Goal: Task Accomplishment & Management: Manage account settings

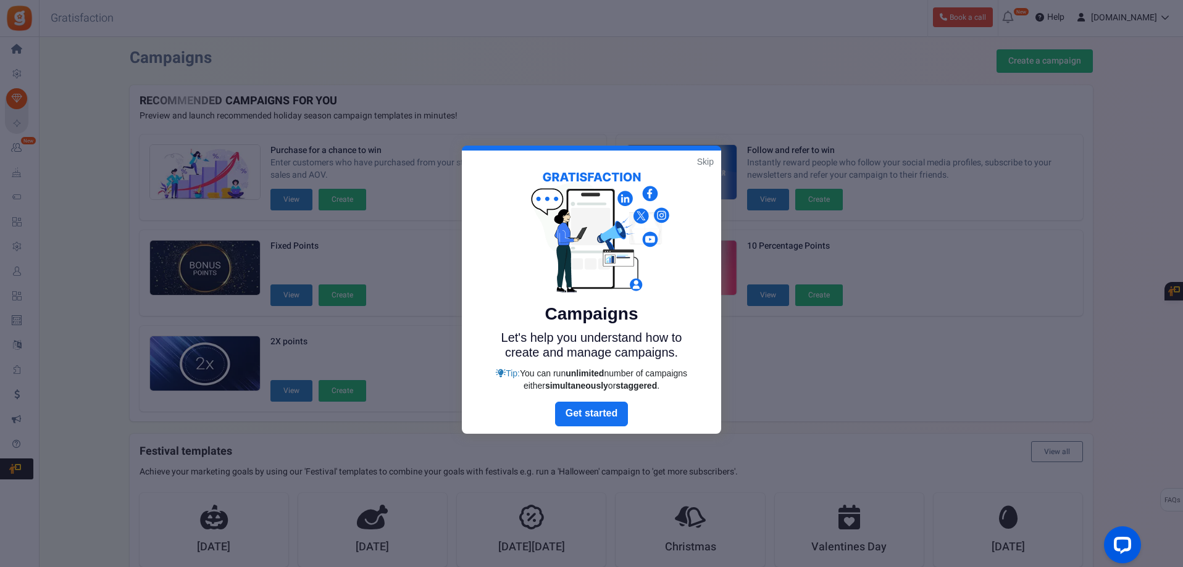
click at [20, 268] on div at bounding box center [591, 283] width 1183 height 567
click at [704, 173] on div "Campaigns Let's help you understand how to create and manage campaigns. Tip: Yo…" at bounding box center [591, 276] width 259 height 251
click at [704, 159] on link "Skip" at bounding box center [705, 162] width 17 height 12
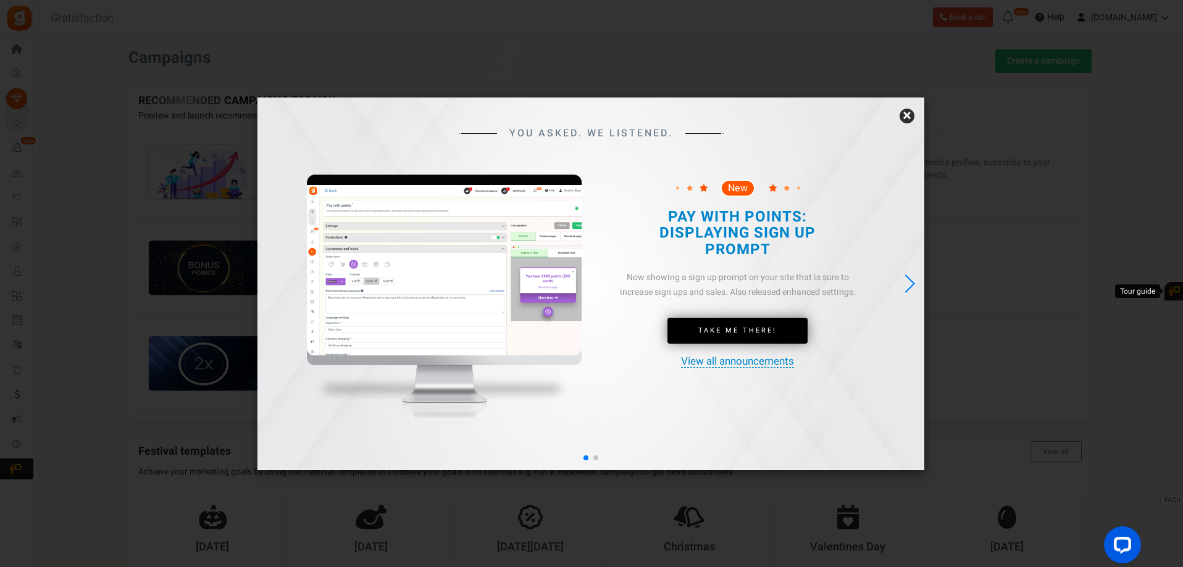
click at [909, 117] on link "×" at bounding box center [906, 116] width 15 height 15
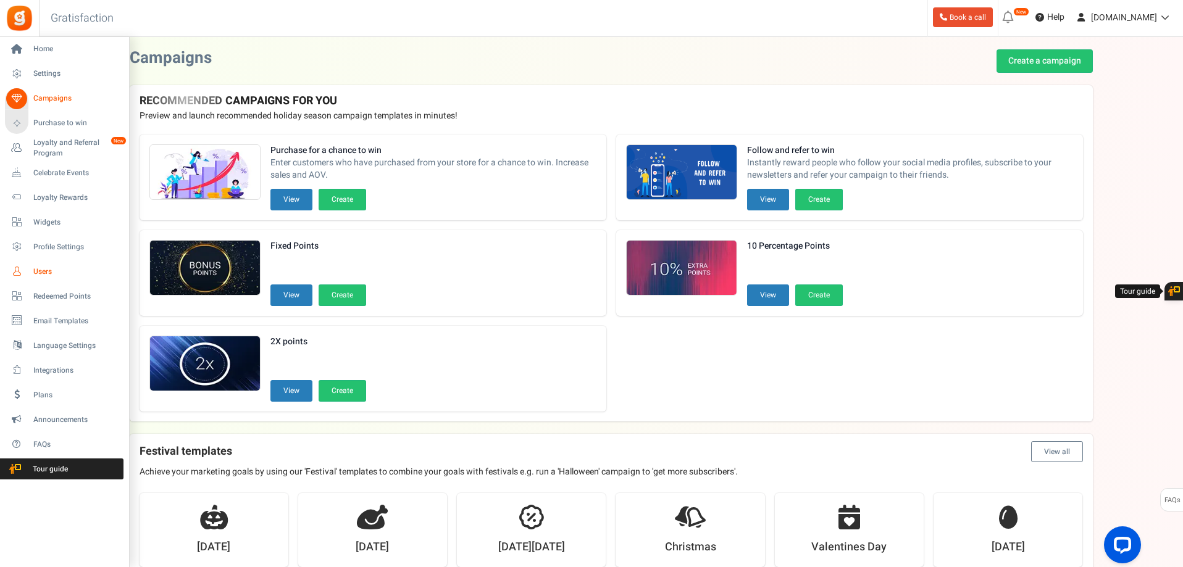
click at [51, 263] on link "Users" at bounding box center [64, 271] width 119 height 21
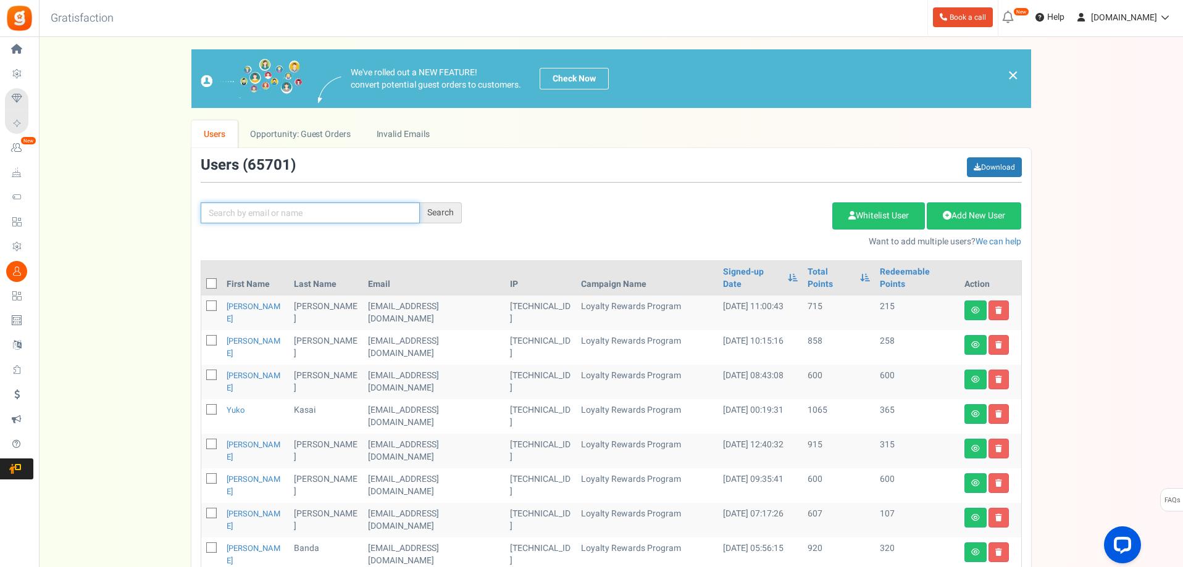
click at [280, 217] on input "text" at bounding box center [310, 212] width 219 height 21
type input "[PERSON_NAME]"
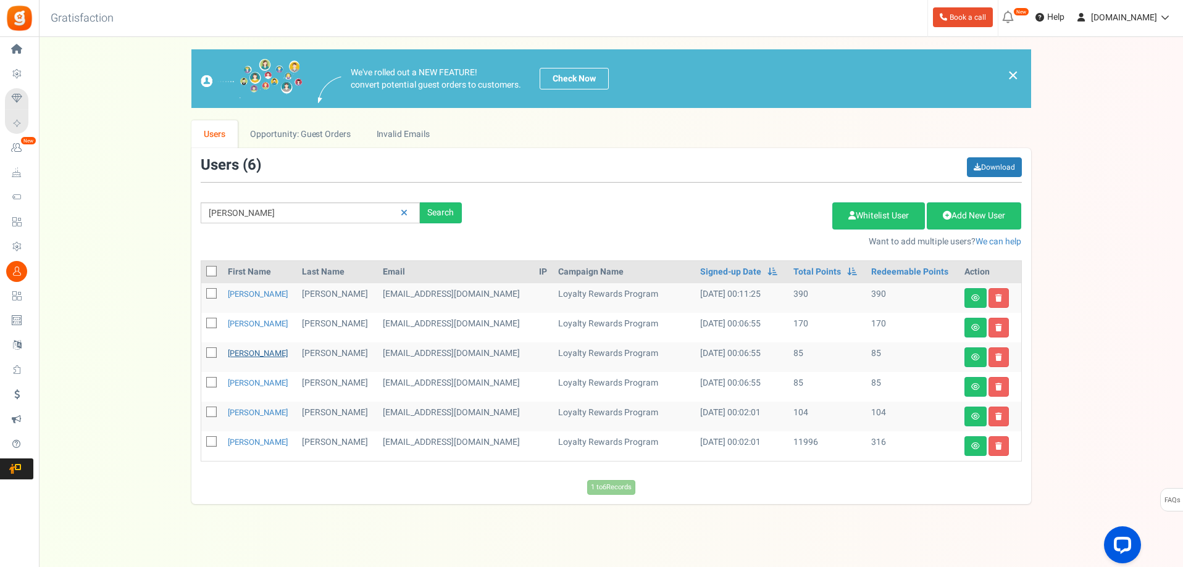
click at [252, 354] on link "[PERSON_NAME]" at bounding box center [258, 354] width 60 height 12
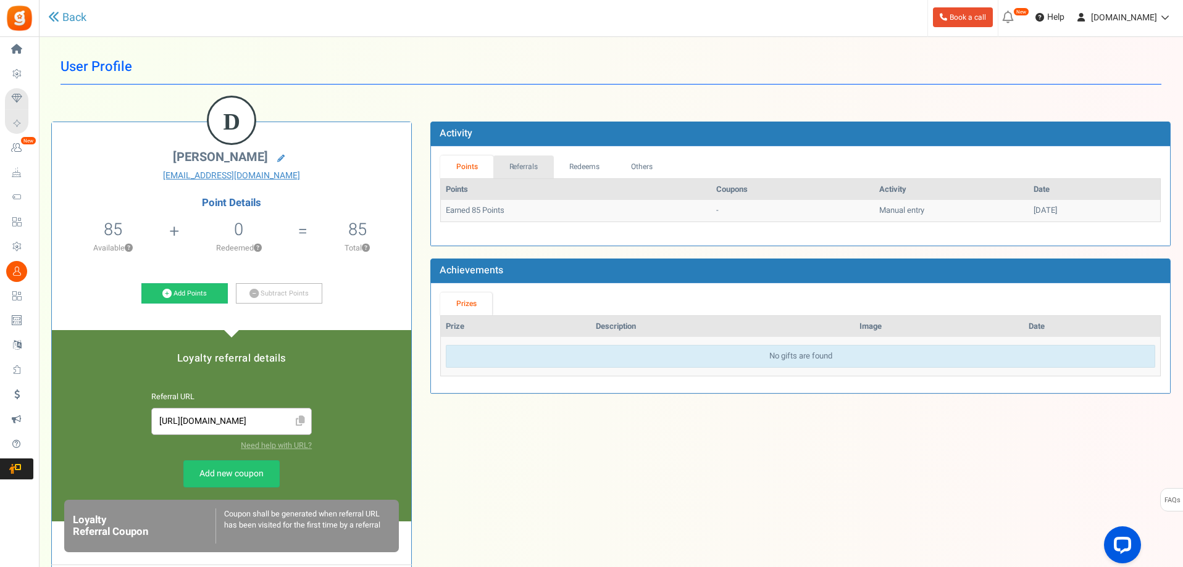
click at [522, 168] on link "Referrals" at bounding box center [523, 167] width 60 height 23
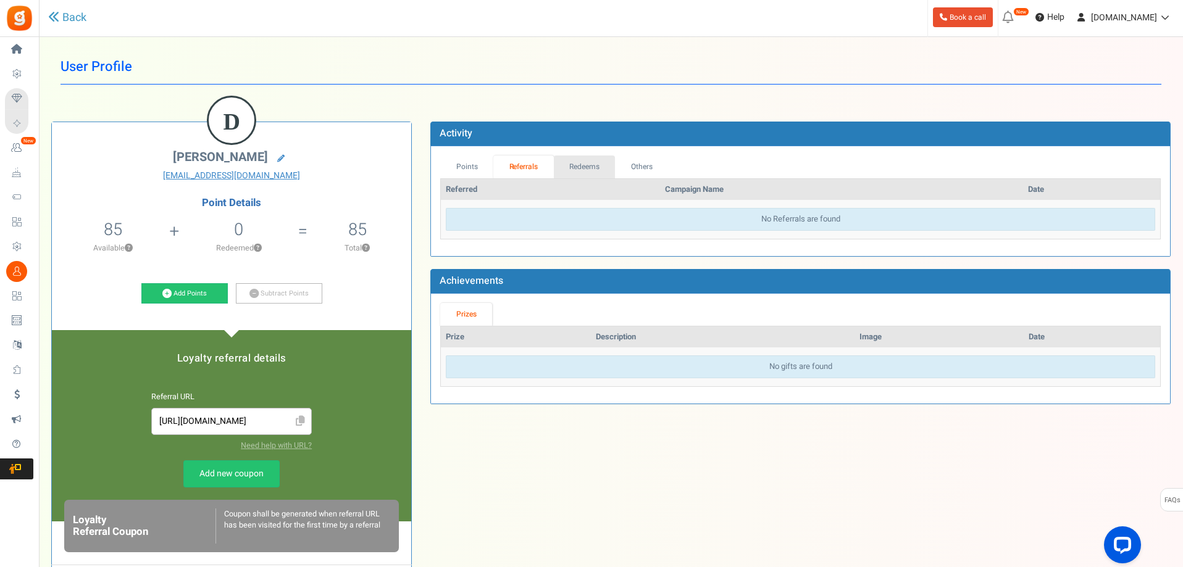
click at [580, 164] on link "Redeems" at bounding box center [585, 167] width 62 height 23
click at [636, 168] on link "Others" at bounding box center [640, 167] width 53 height 23
click at [472, 169] on link "Points" at bounding box center [466, 167] width 53 height 23
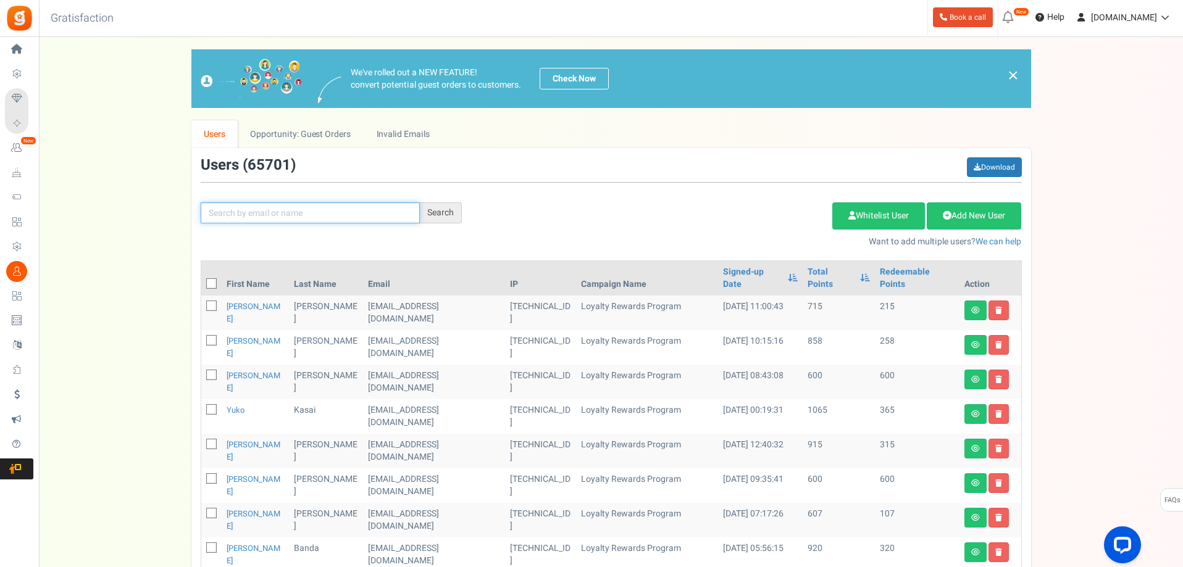
click at [277, 219] on input "text" at bounding box center [310, 212] width 219 height 21
type input "[PERSON_NAME]"
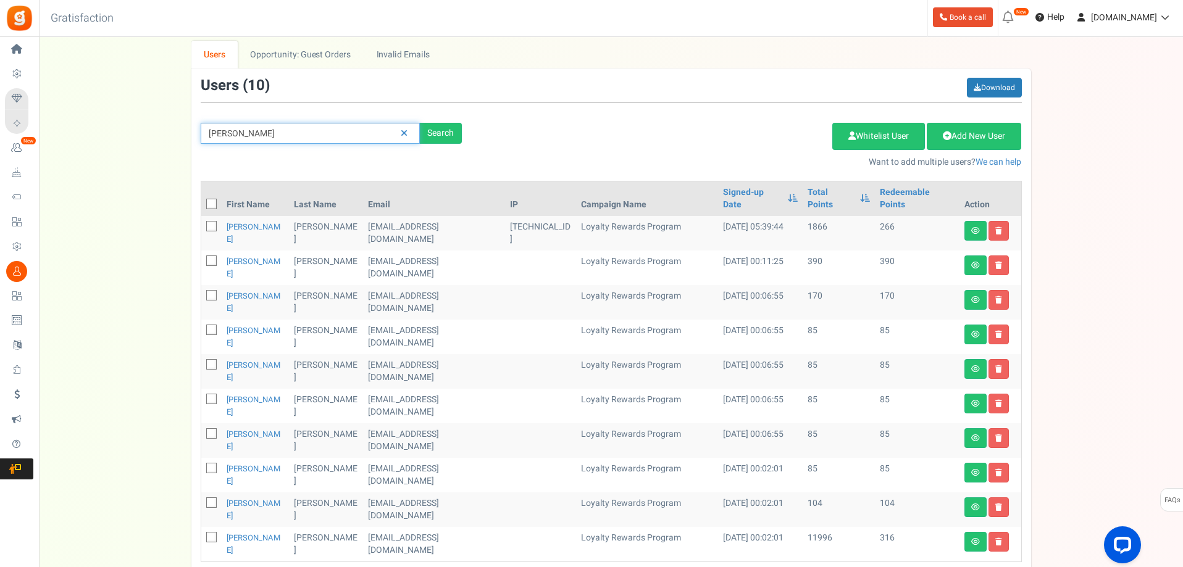
scroll to position [62, 0]
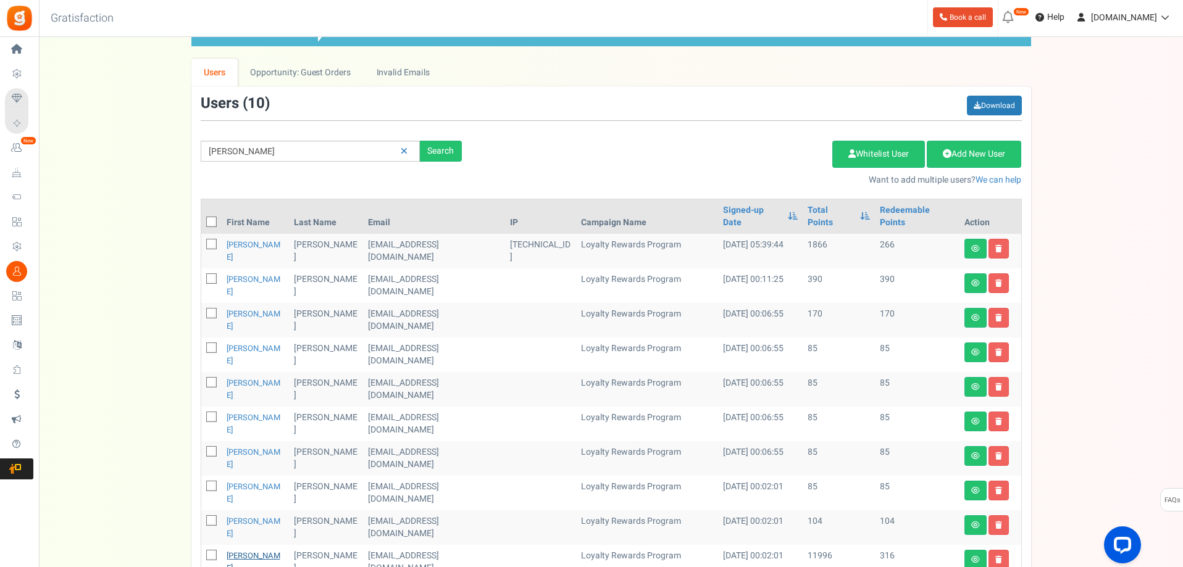
click at [248, 550] on link "[PERSON_NAME]" at bounding box center [254, 562] width 54 height 24
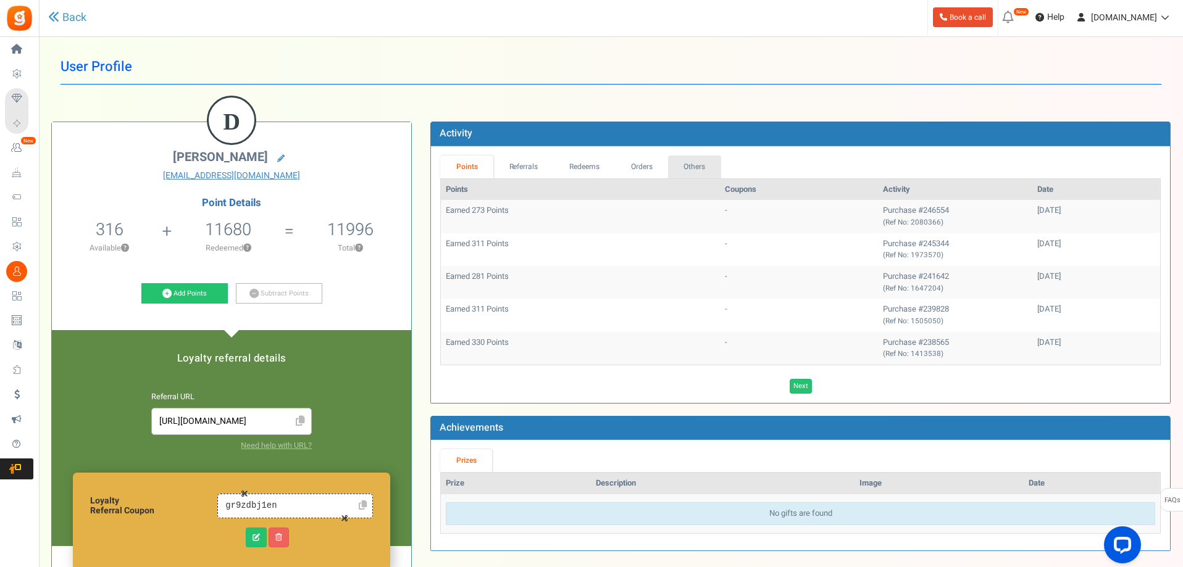
click at [694, 172] on link "Others" at bounding box center [694, 167] width 53 height 23
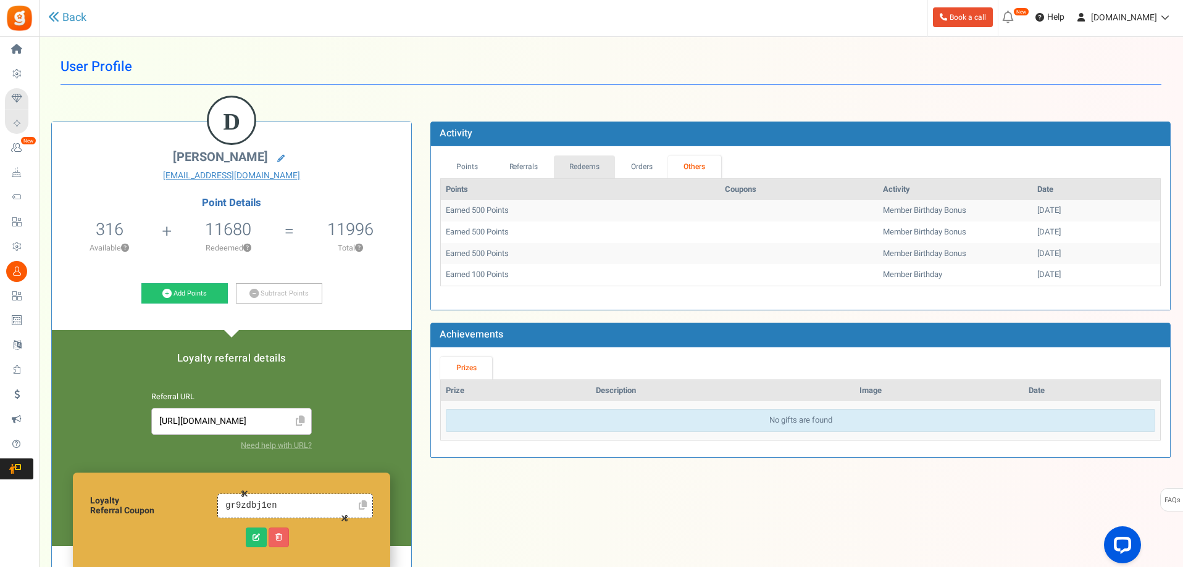
click at [578, 168] on link "Redeems" at bounding box center [585, 167] width 62 height 23
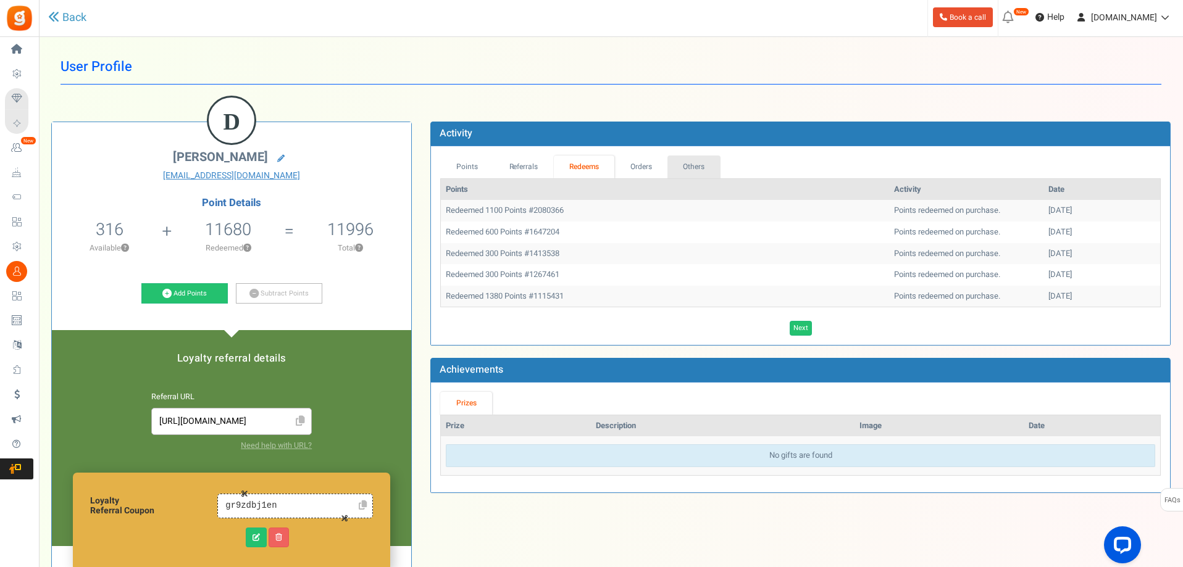
click at [688, 165] on link "Others" at bounding box center [693, 167] width 53 height 23
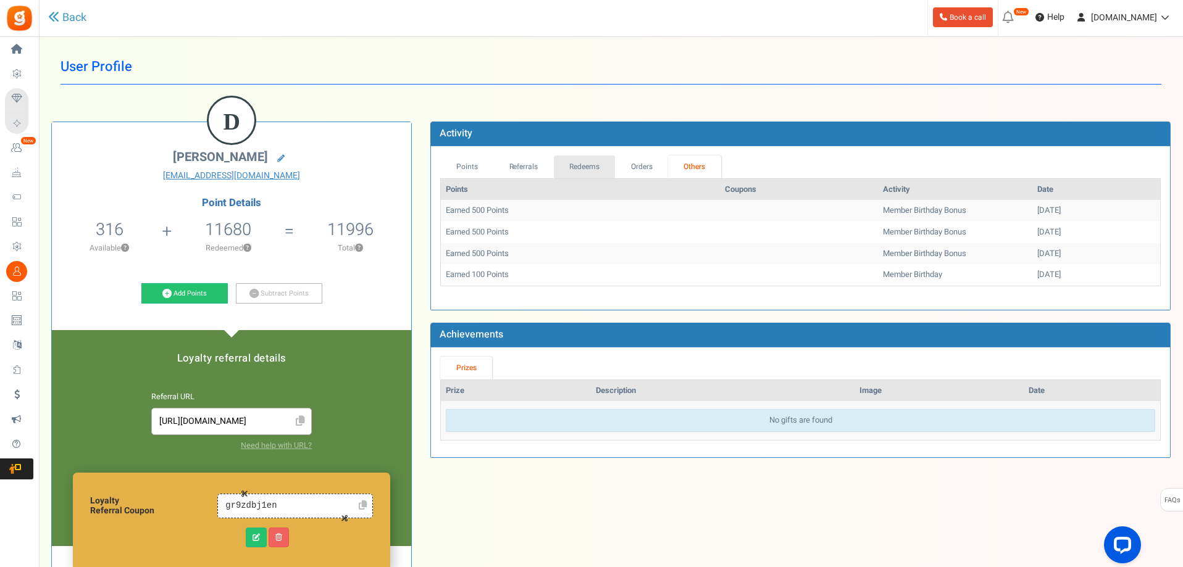
click at [588, 165] on link "Redeems" at bounding box center [585, 167] width 62 height 23
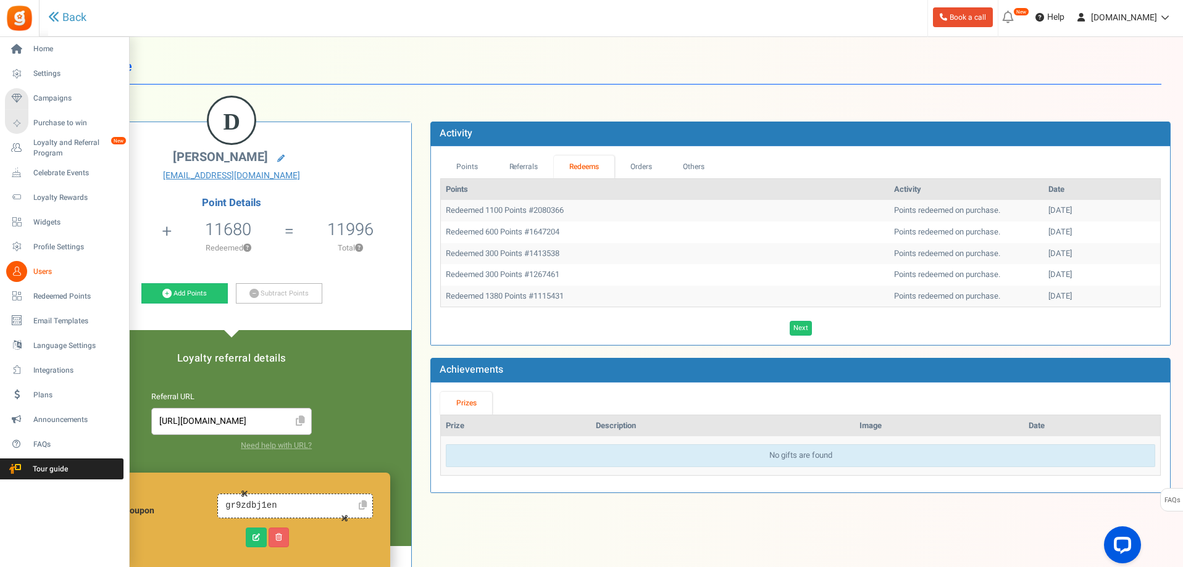
click at [38, 270] on span "Users" at bounding box center [76, 272] width 86 height 10
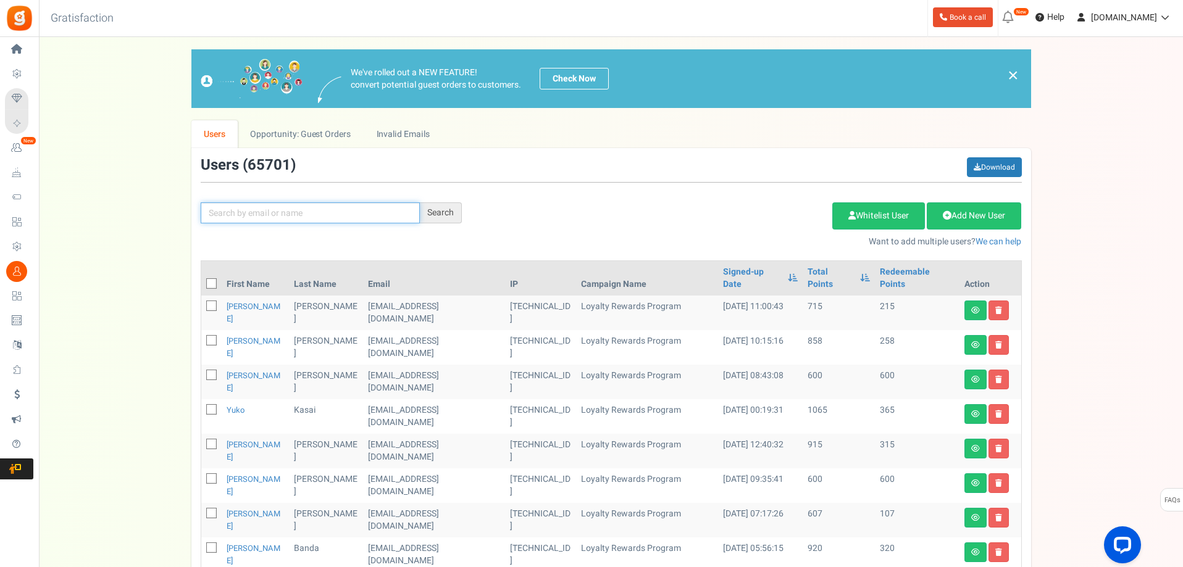
click at [278, 213] on input "text" at bounding box center [310, 212] width 219 height 21
type input "[PERSON_NAME]"
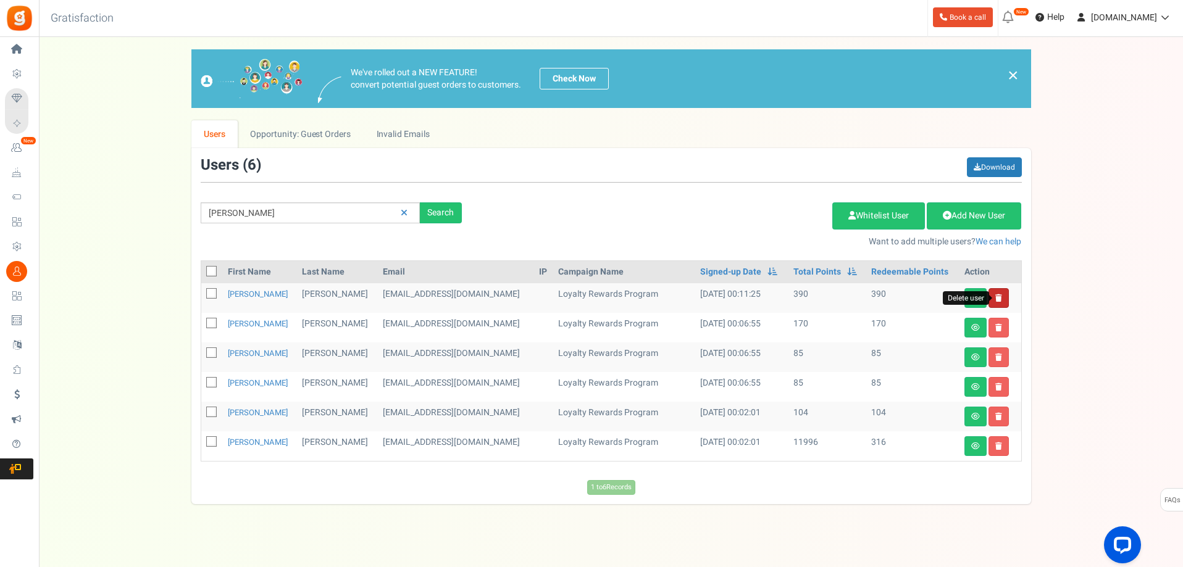
click at [998, 294] on icon at bounding box center [998, 297] width 7 height 7
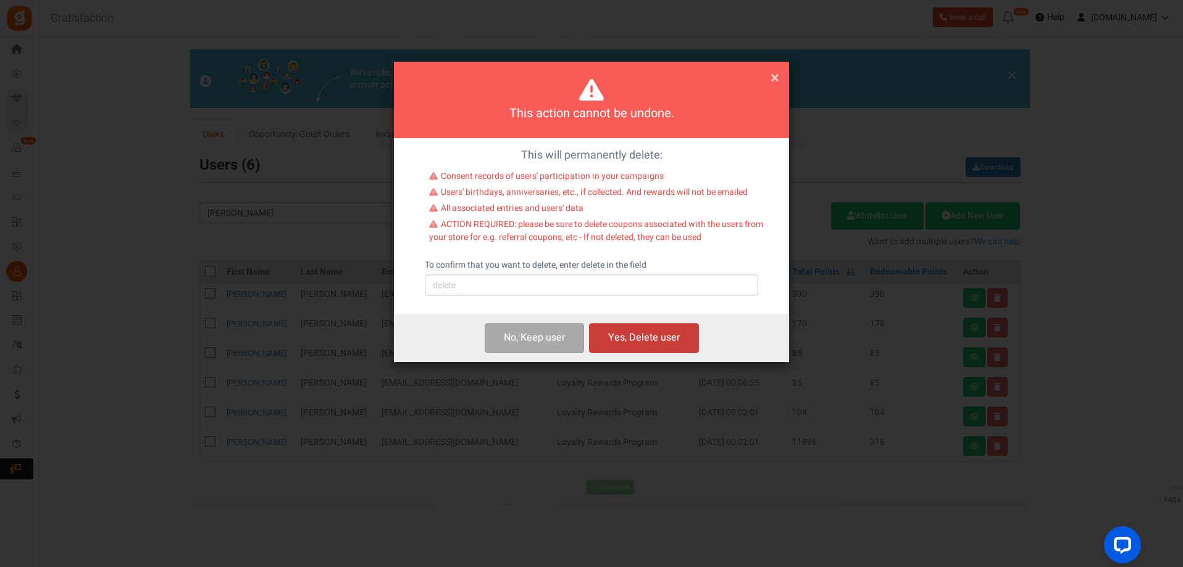
click at [644, 336] on button "Yes, Delete user" at bounding box center [644, 337] width 110 height 29
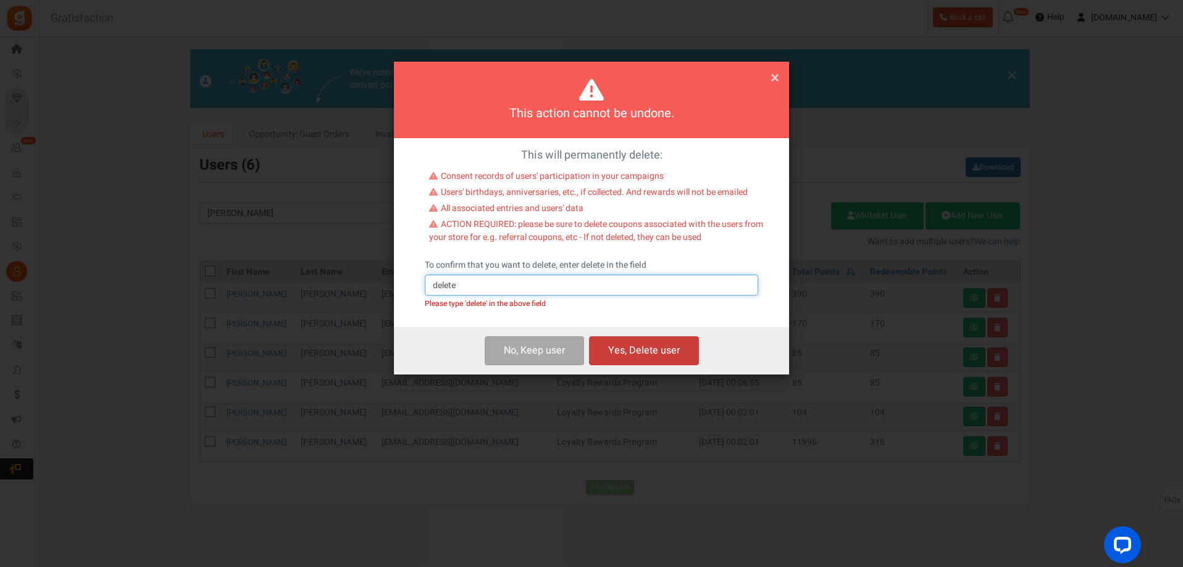
type input "delete"
click at [641, 354] on button "Yes, Delete user" at bounding box center [644, 350] width 110 height 29
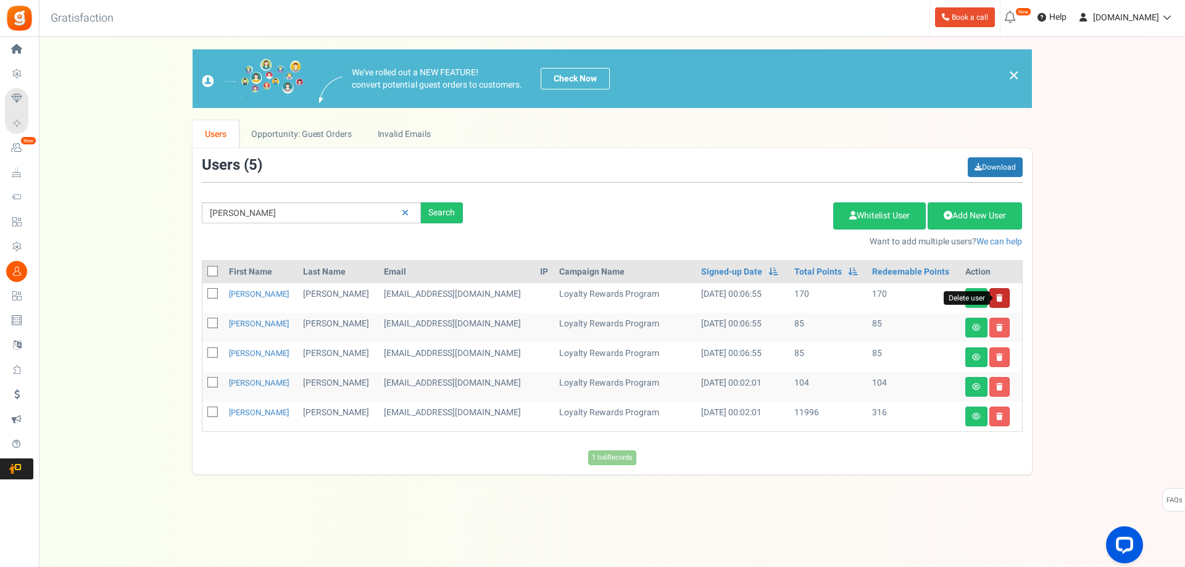
click at [1002, 298] on icon at bounding box center [999, 297] width 7 height 7
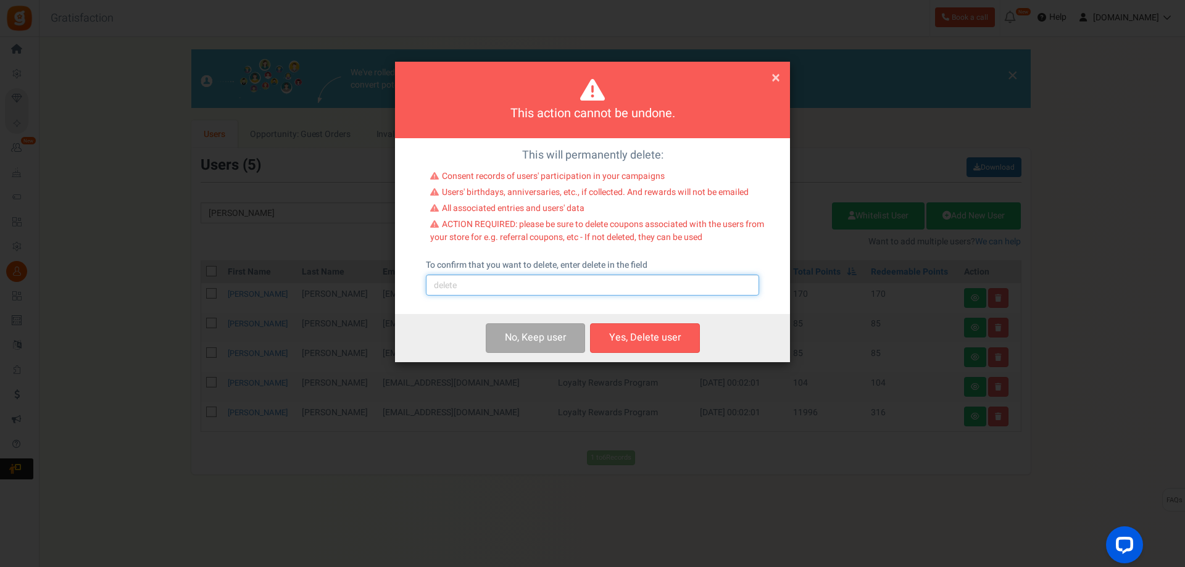
click at [554, 289] on input "text" at bounding box center [592, 285] width 333 height 21
type input "delete"
click at [668, 342] on button "Yes, Delete user" at bounding box center [645, 337] width 110 height 29
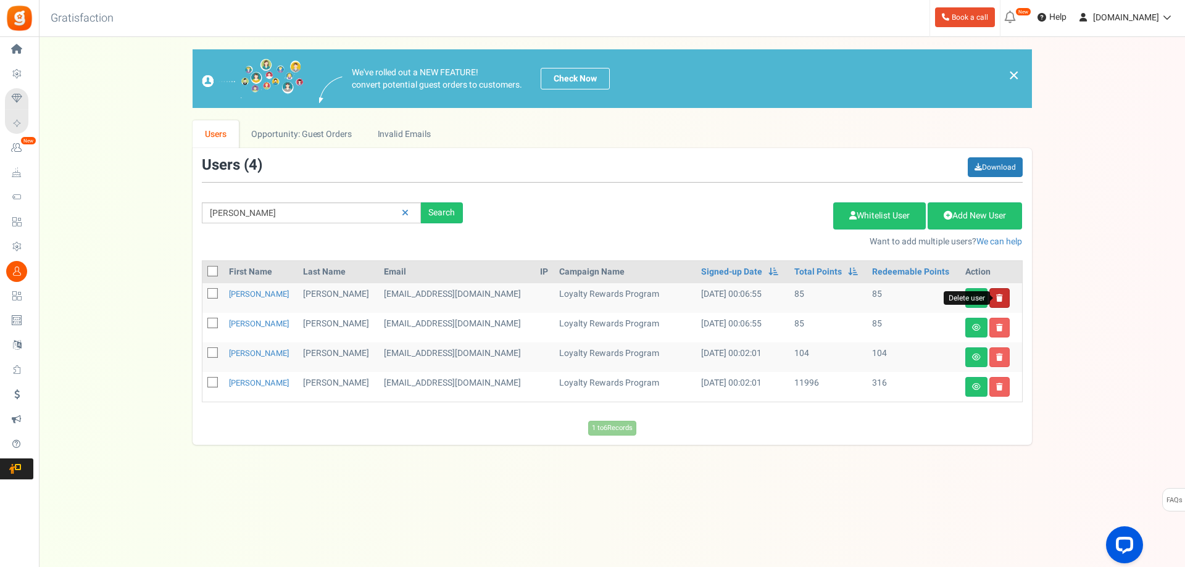
click at [998, 300] on icon at bounding box center [999, 297] width 7 height 7
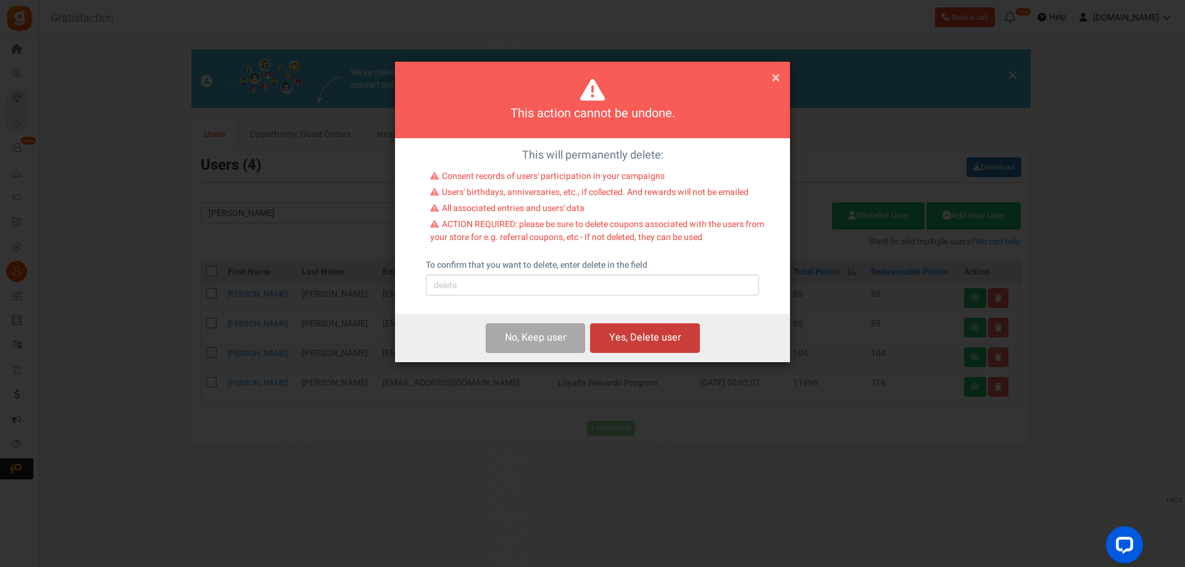
click at [627, 338] on button "Yes, Delete user" at bounding box center [645, 337] width 110 height 29
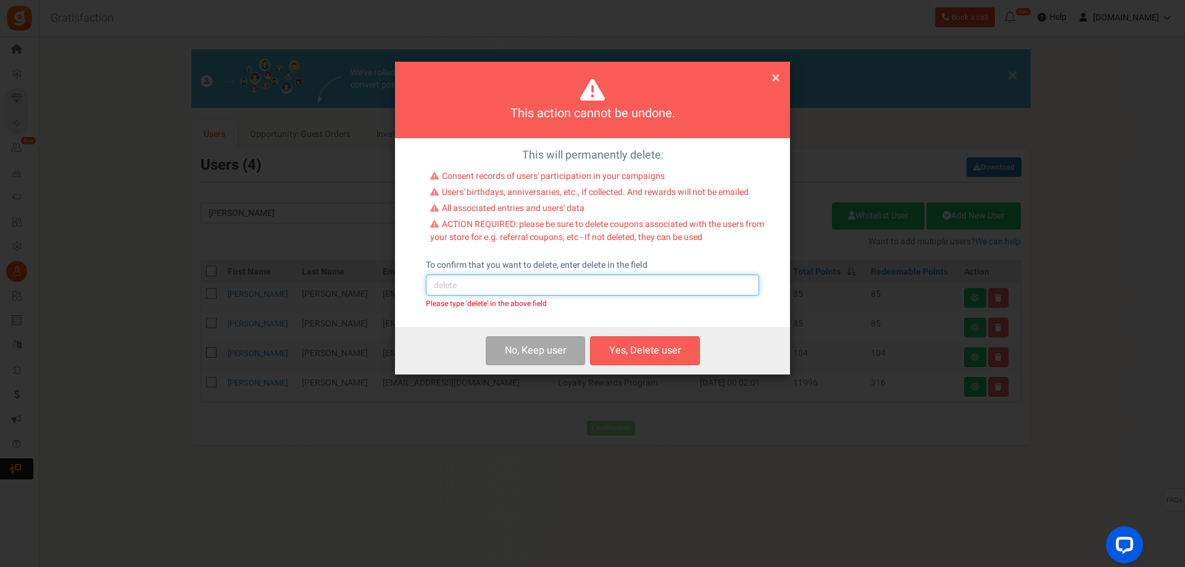
click at [548, 283] on input "text" at bounding box center [592, 285] width 333 height 21
type input "delete"
click at [668, 351] on button "Yes, Delete user" at bounding box center [645, 350] width 110 height 29
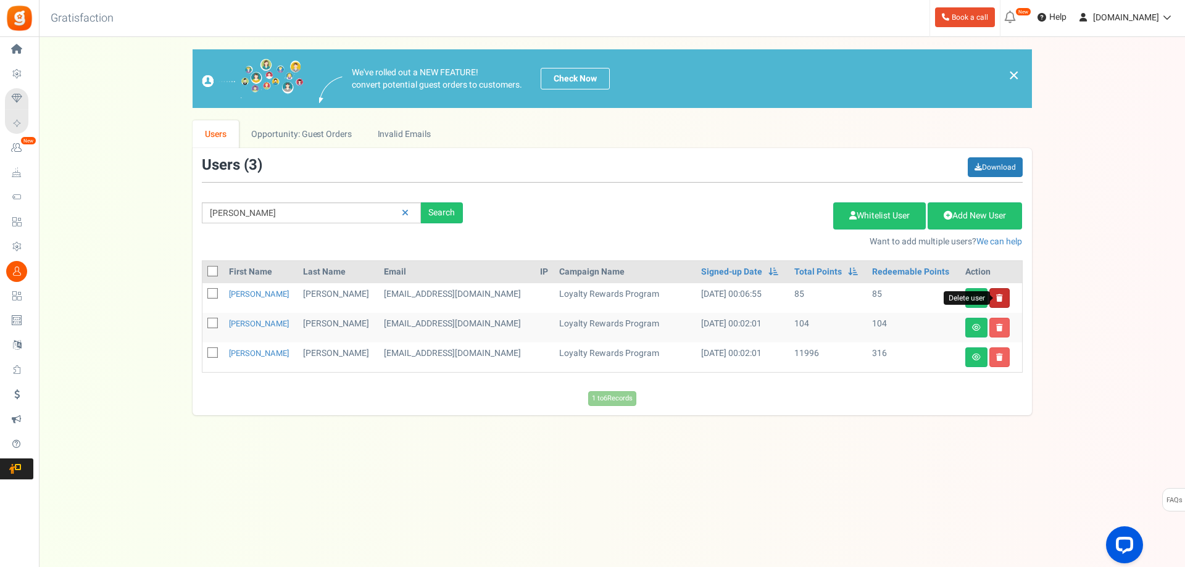
click at [998, 295] on icon at bounding box center [999, 297] width 7 height 7
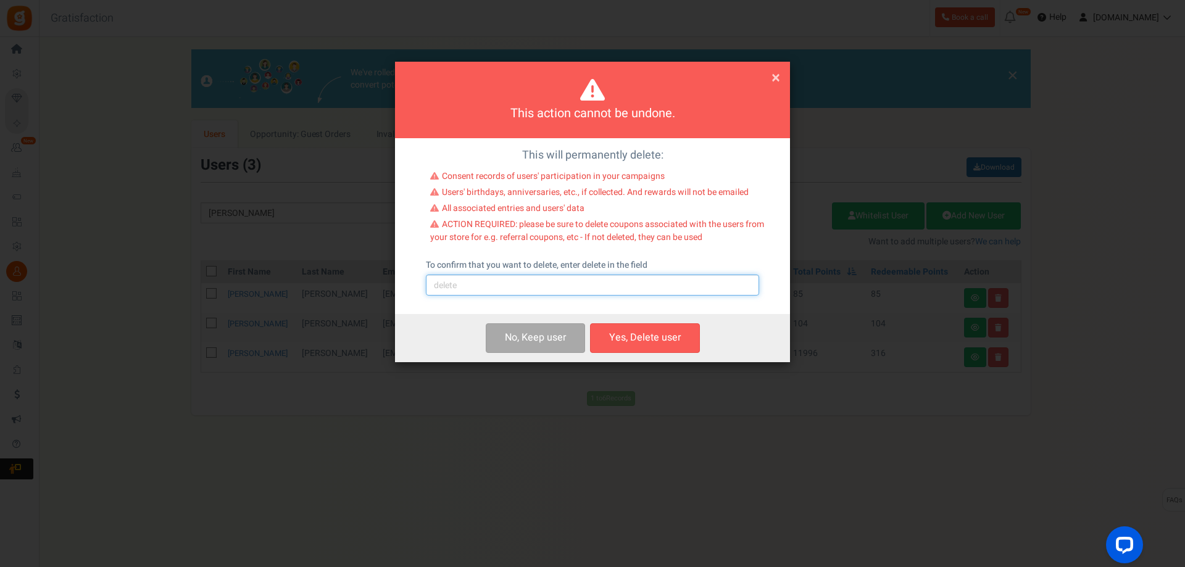
click at [528, 285] on input "text" at bounding box center [592, 285] width 333 height 21
type input "delete"
click at [672, 337] on button "Yes, Delete user" at bounding box center [645, 337] width 110 height 29
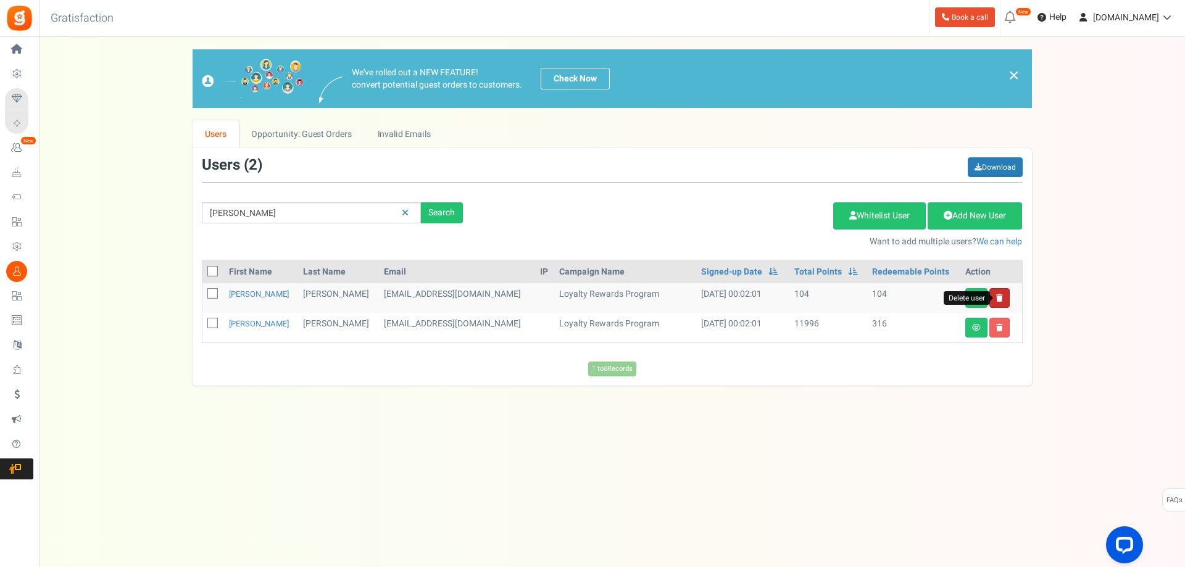
click at [998, 296] on icon at bounding box center [999, 297] width 7 height 7
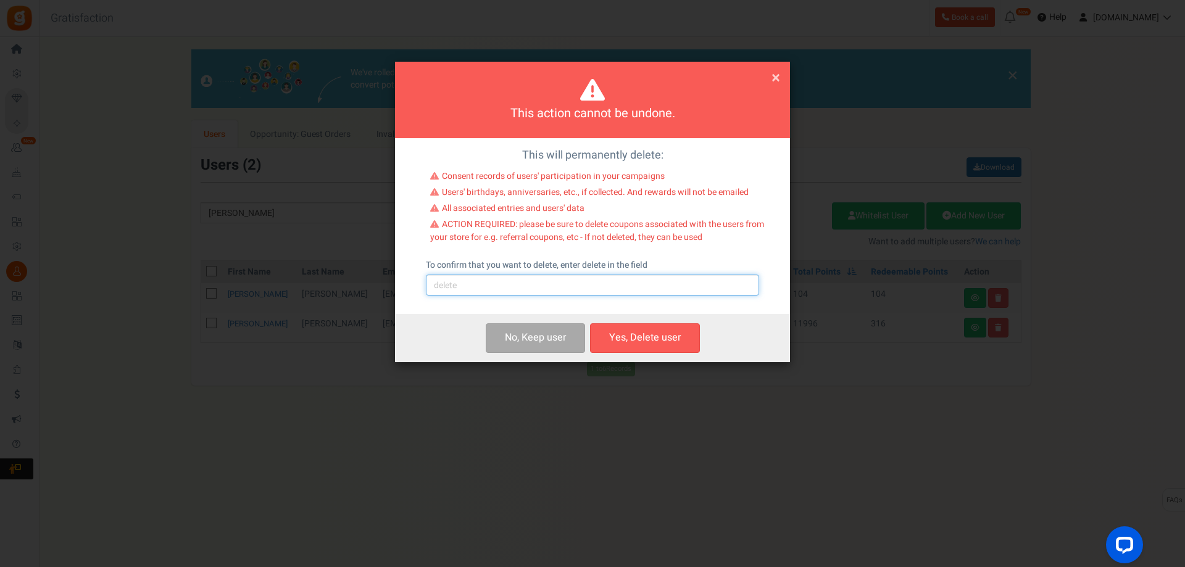
click at [504, 281] on input "text" at bounding box center [592, 285] width 333 height 21
type input "delete"
click at [628, 342] on button "Yes, Delete user" at bounding box center [645, 337] width 110 height 29
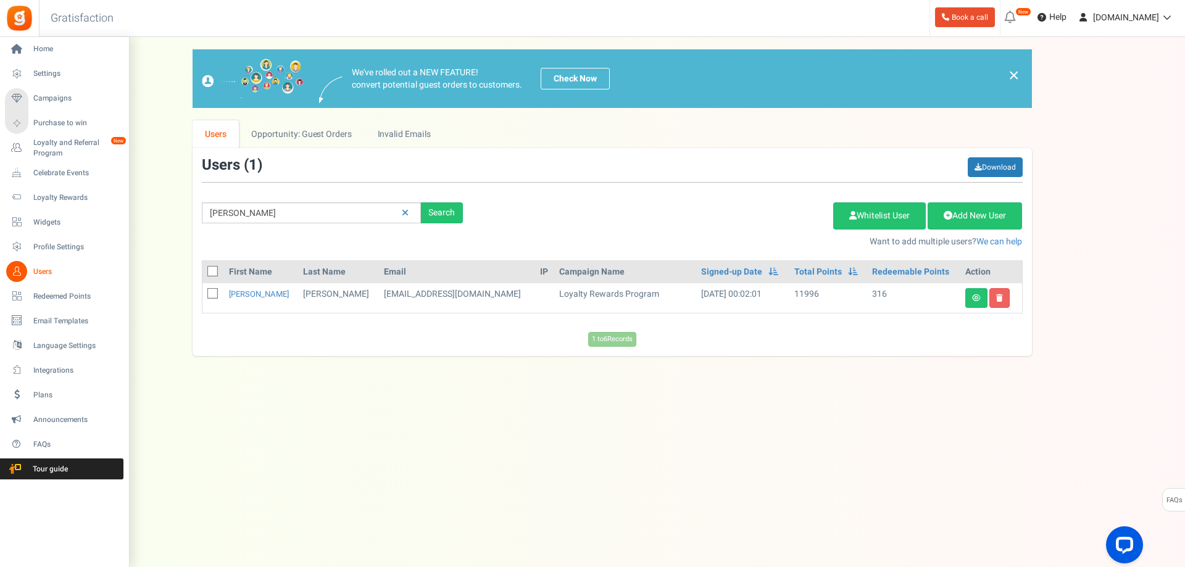
click at [20, 271] on icon at bounding box center [16, 271] width 21 height 21
